Goal: Task Accomplishment & Management: Manage account settings

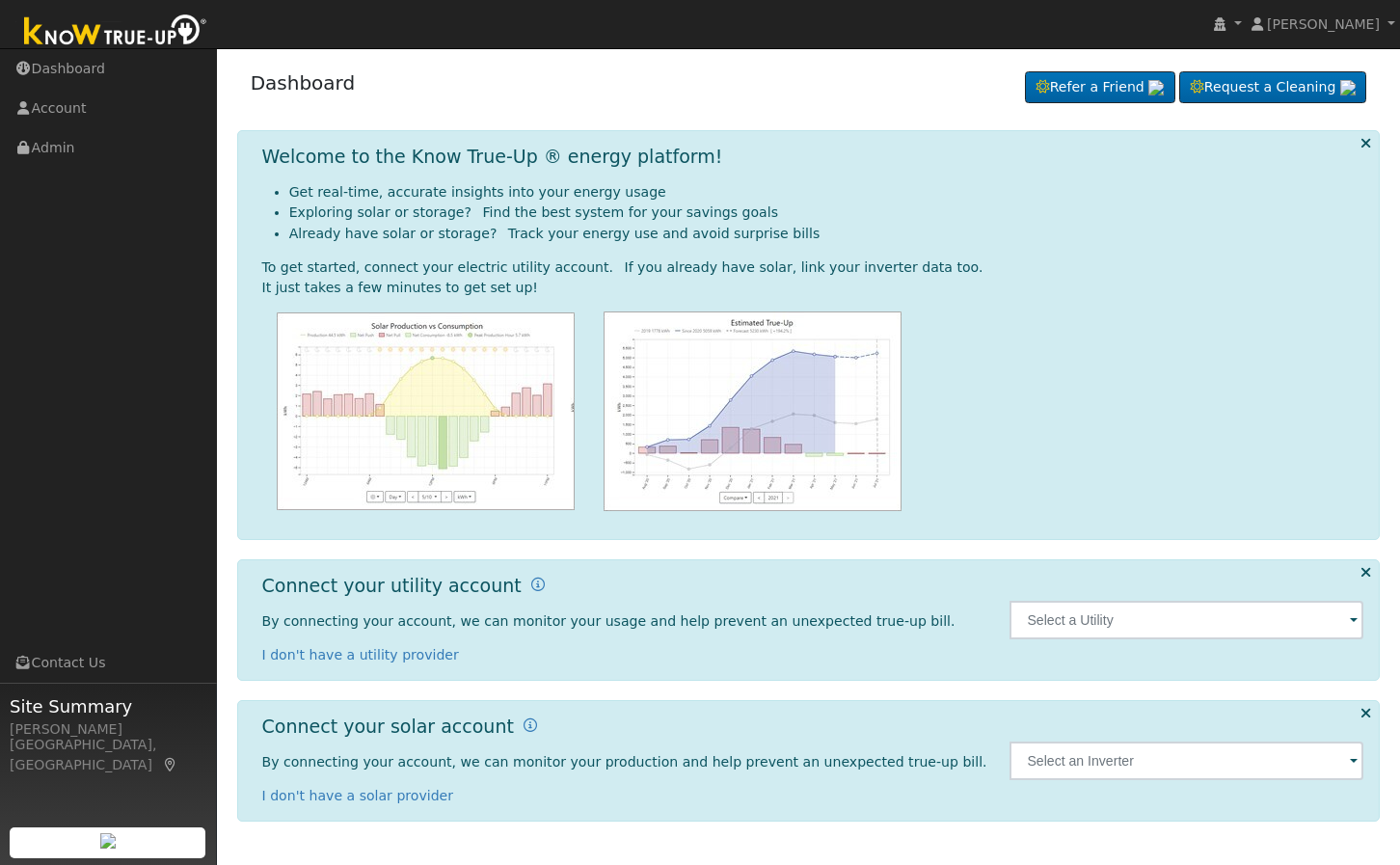
click at [1090, 343] on div at bounding box center [813, 411] width 1102 height 199
click at [101, 163] on link "Admin" at bounding box center [108, 147] width 217 height 39
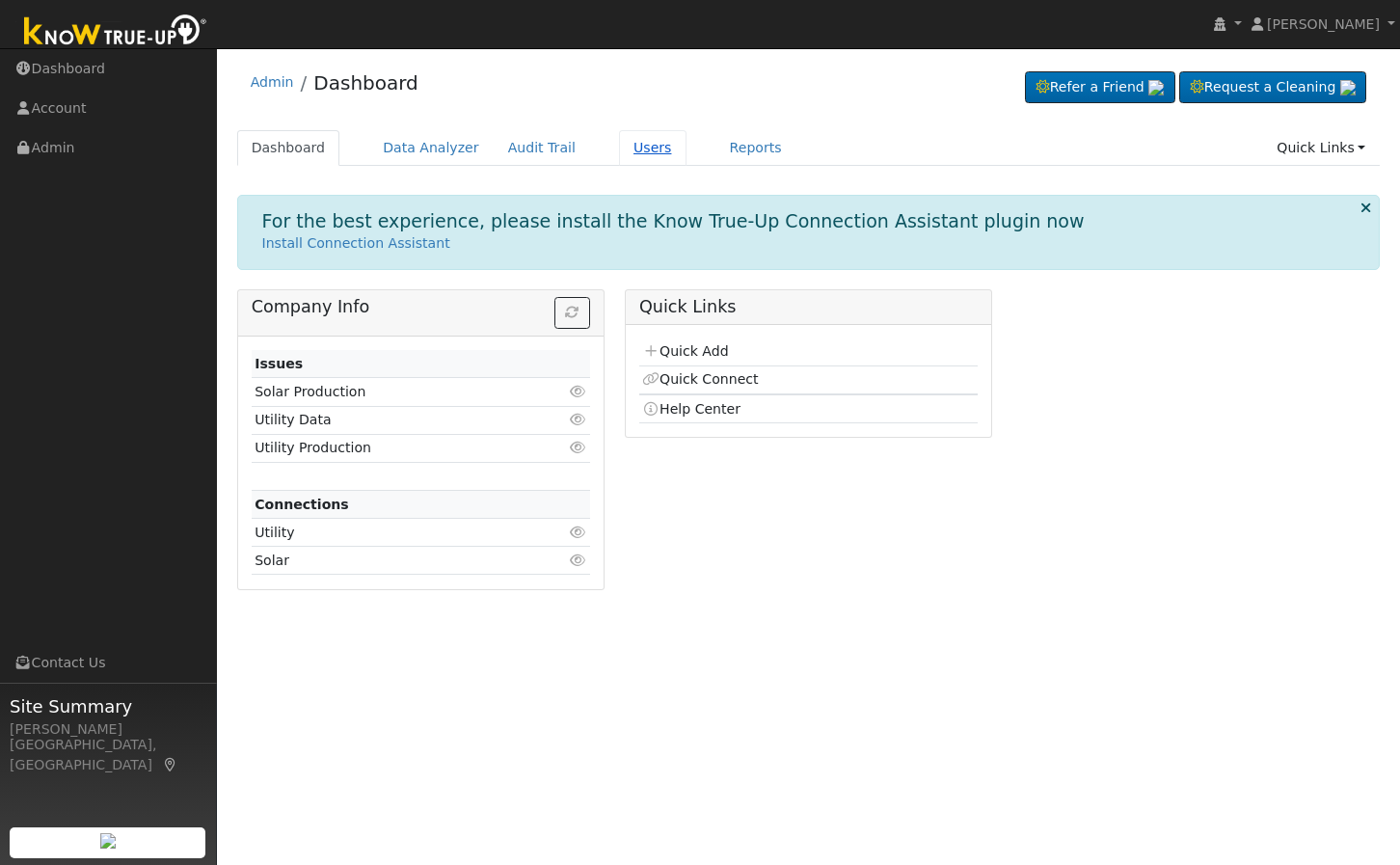
click at [619, 151] on link "Users" at bounding box center [652, 147] width 67 height 36
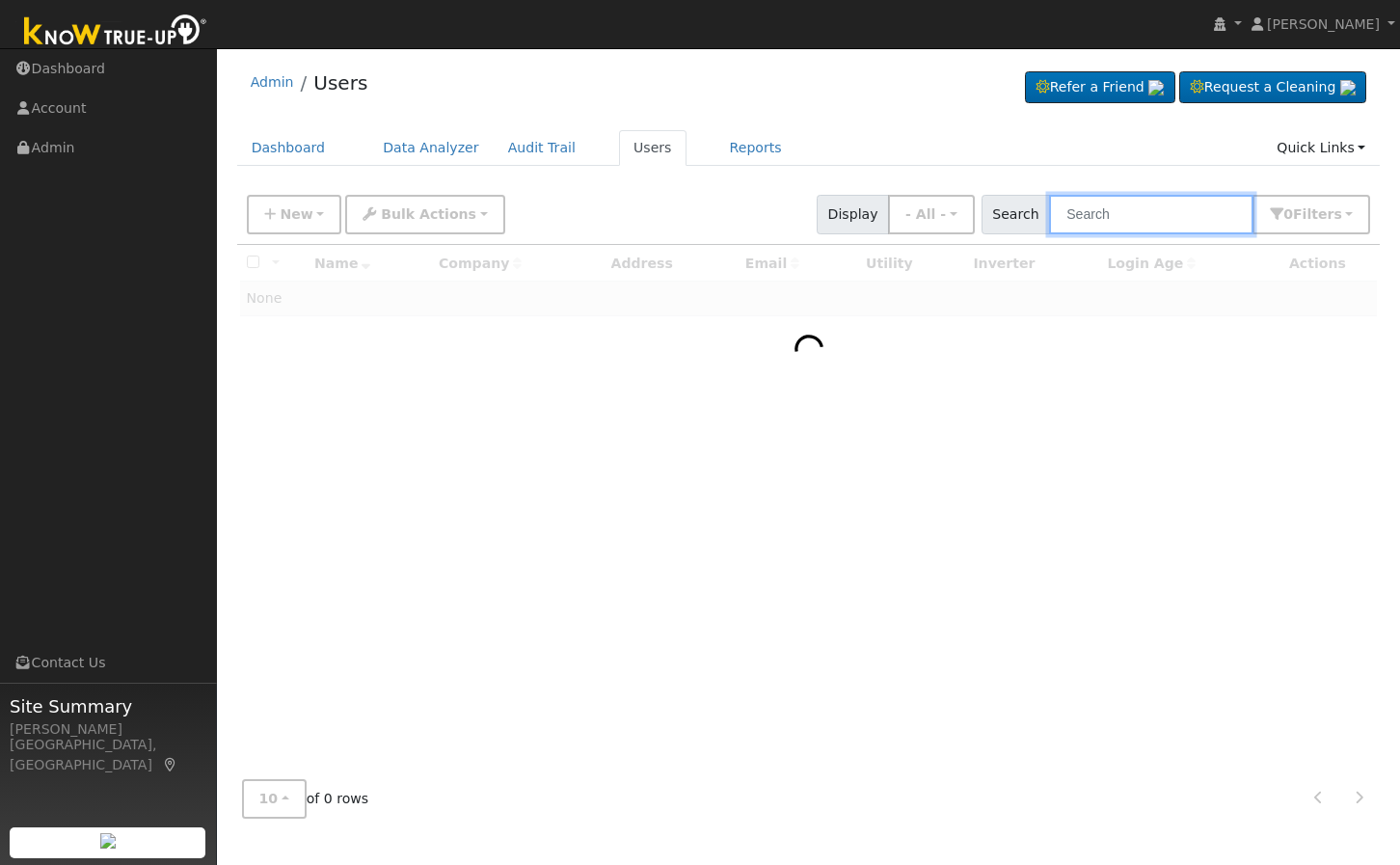
click at [1143, 201] on input "text" at bounding box center [1150, 214] width 204 height 39
paste input "[PERSON_NAME]"
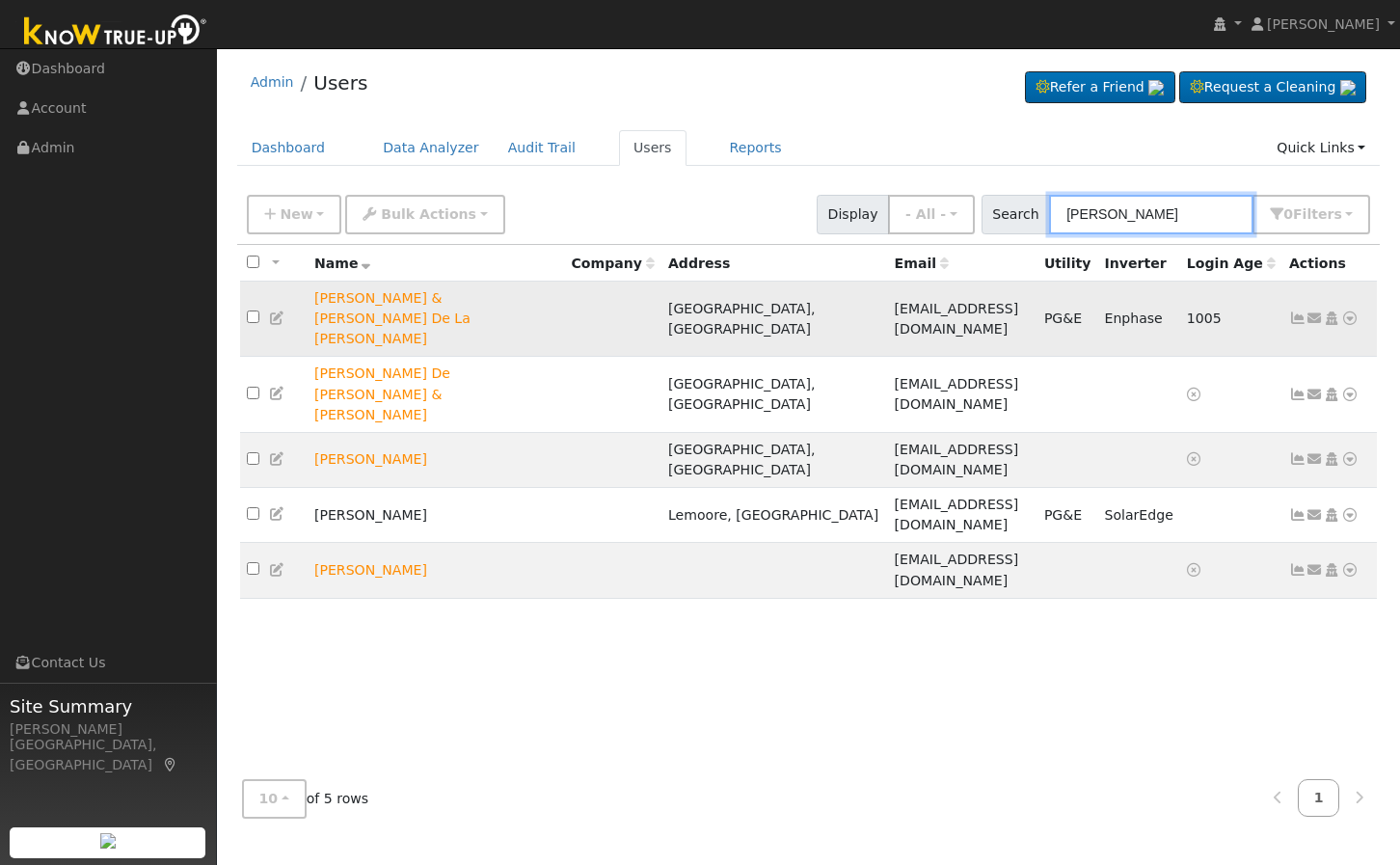
type input "[PERSON_NAME]"
click at [658, 639] on div "All None All on page None on page Name Company Address Email Utility Inverter L…" at bounding box center [808, 504] width 1143 height 518
click at [378, 608] on div "All None All on page None on page Name Company Address Email Utility Inverter L…" at bounding box center [808, 504] width 1143 height 518
click at [1335, 311] on icon at bounding box center [1332, 318] width 18 height 14
